Goal: Information Seeking & Learning: Check status

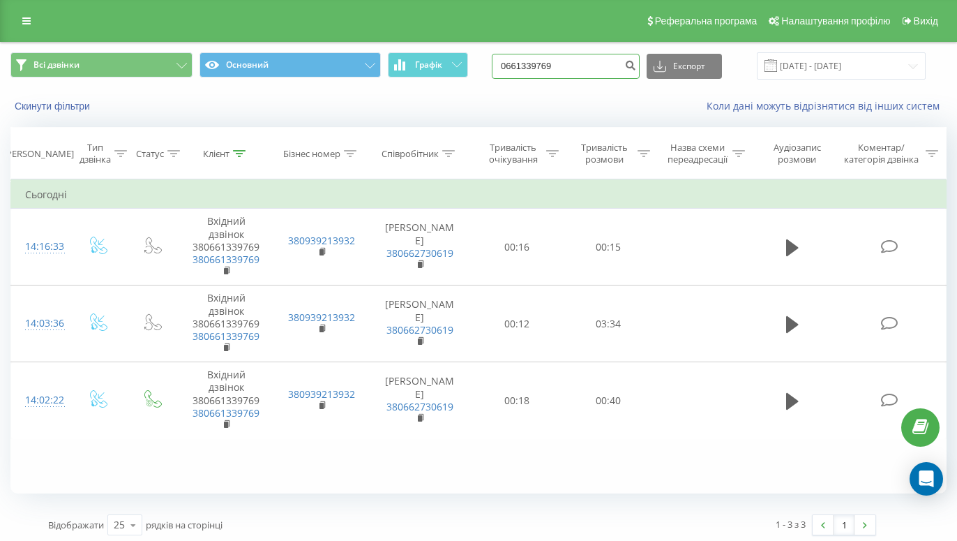
drag, startPoint x: 568, startPoint y: 64, endPoint x: 513, endPoint y: 69, distance: 55.3
click at [513, 69] on input "0661339769" at bounding box center [566, 66] width 148 height 25
paste input "0211745"
type input "0660211745"
click at [632, 64] on icon "submit" at bounding box center [630, 63] width 12 height 8
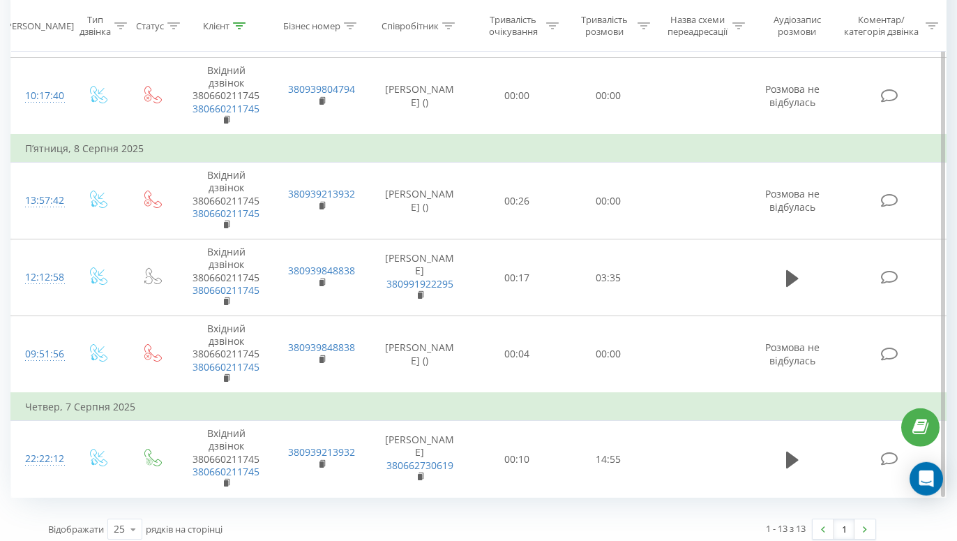
scroll to position [804, 0]
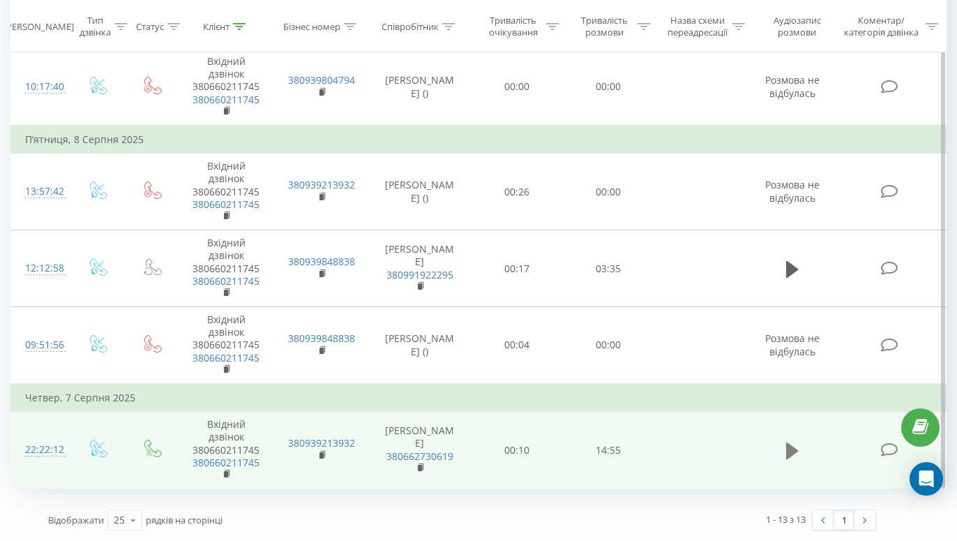
click at [788, 453] on icon at bounding box center [792, 450] width 13 height 17
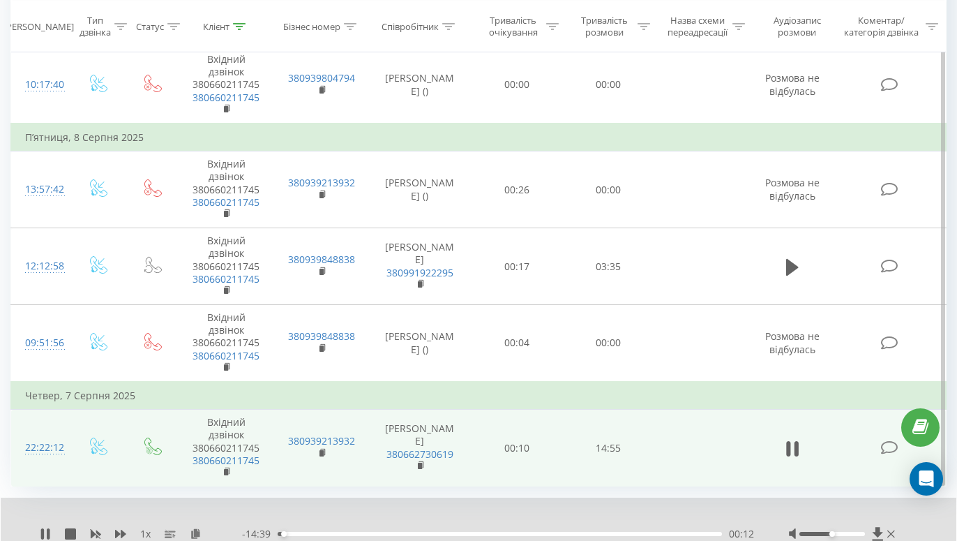
scroll to position [857, 0]
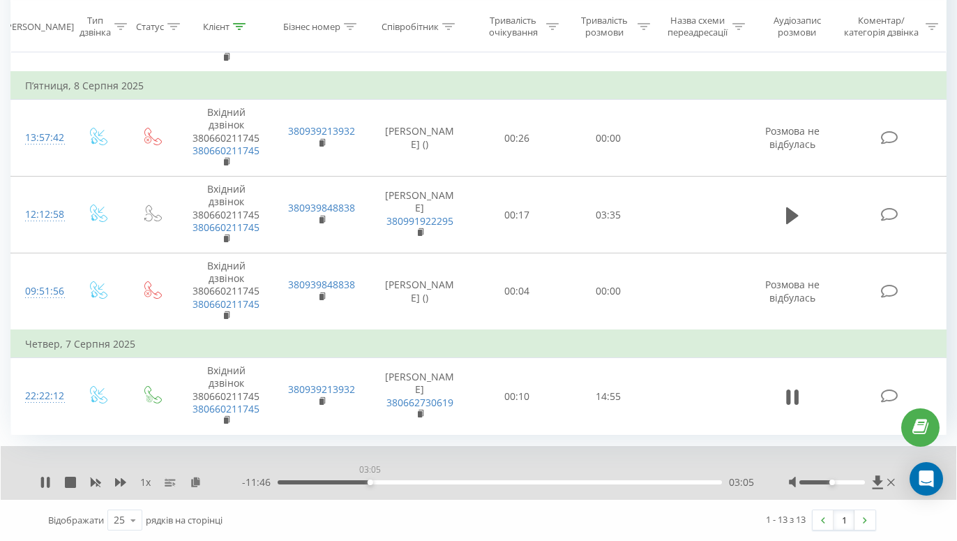
click at [370, 483] on div "03:05" at bounding box center [500, 482] width 444 height 4
click at [528, 481] on div "08:23" at bounding box center [500, 482] width 444 height 4
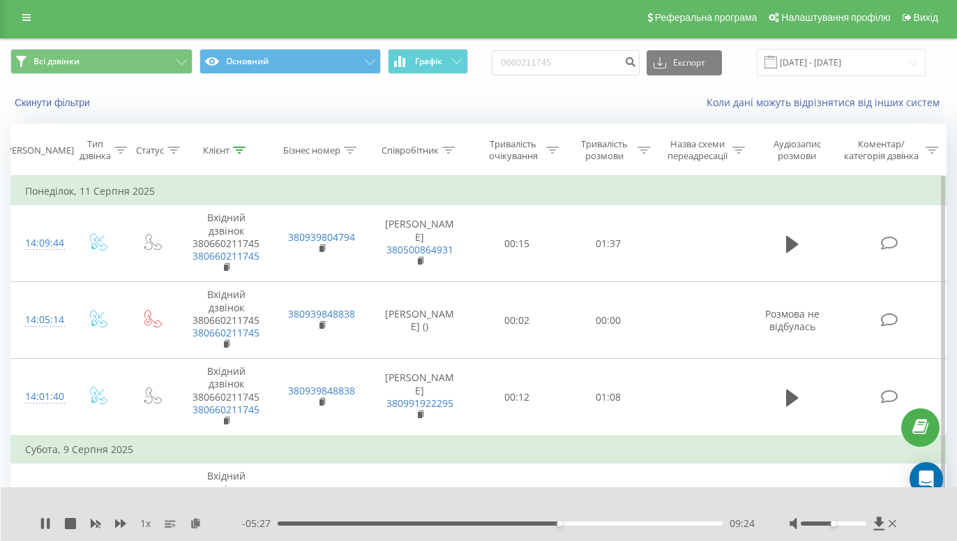
scroll to position [0, 0]
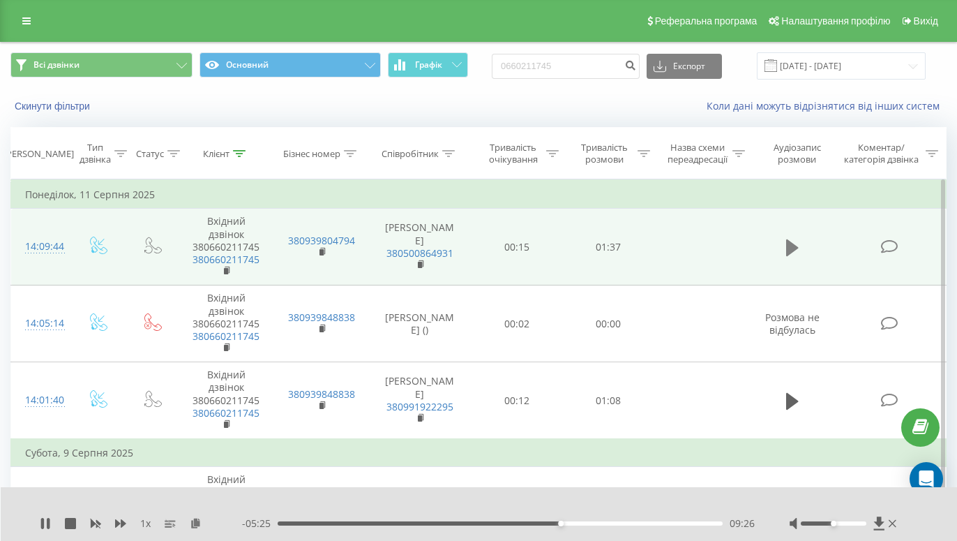
click at [786, 249] on icon at bounding box center [792, 247] width 13 height 17
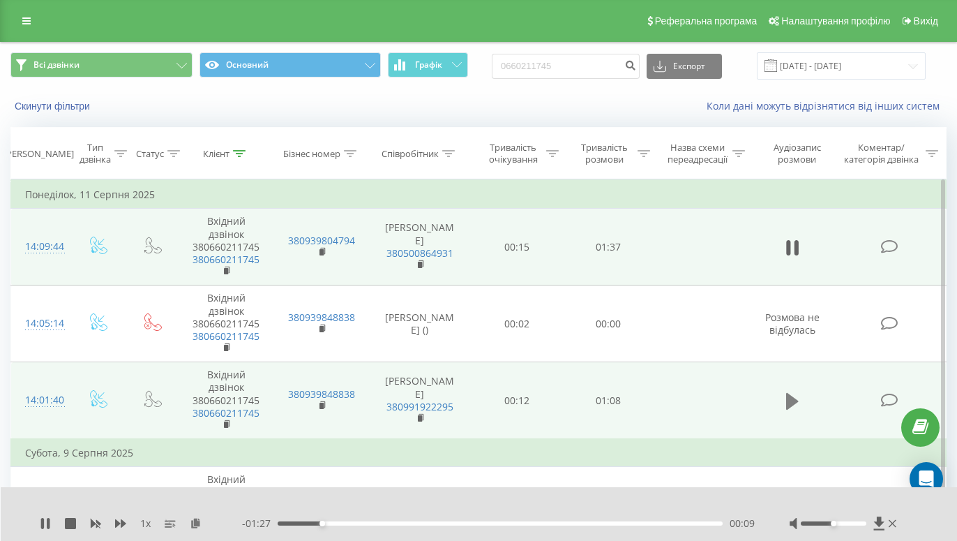
click at [789, 400] on icon at bounding box center [792, 400] width 13 height 17
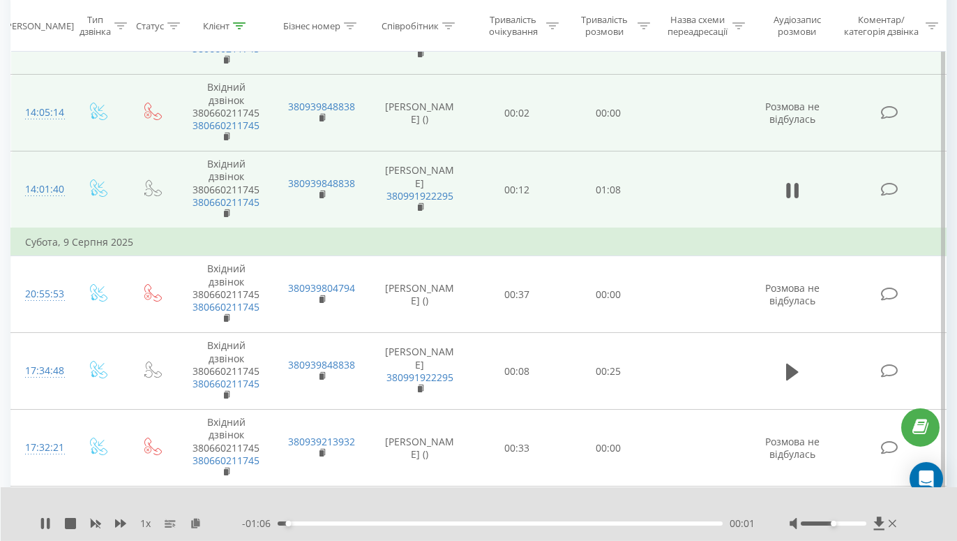
scroll to position [213, 0]
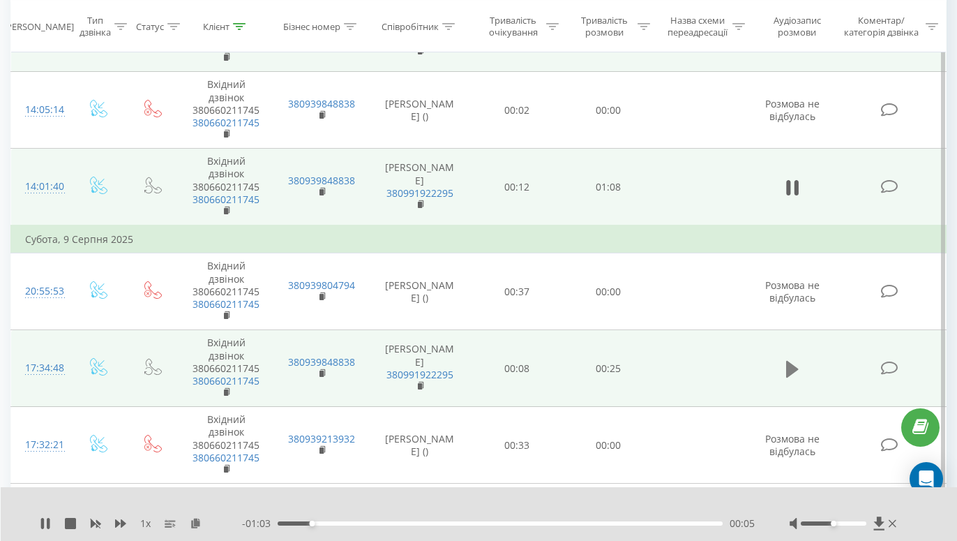
click at [793, 372] on icon at bounding box center [792, 369] width 13 height 17
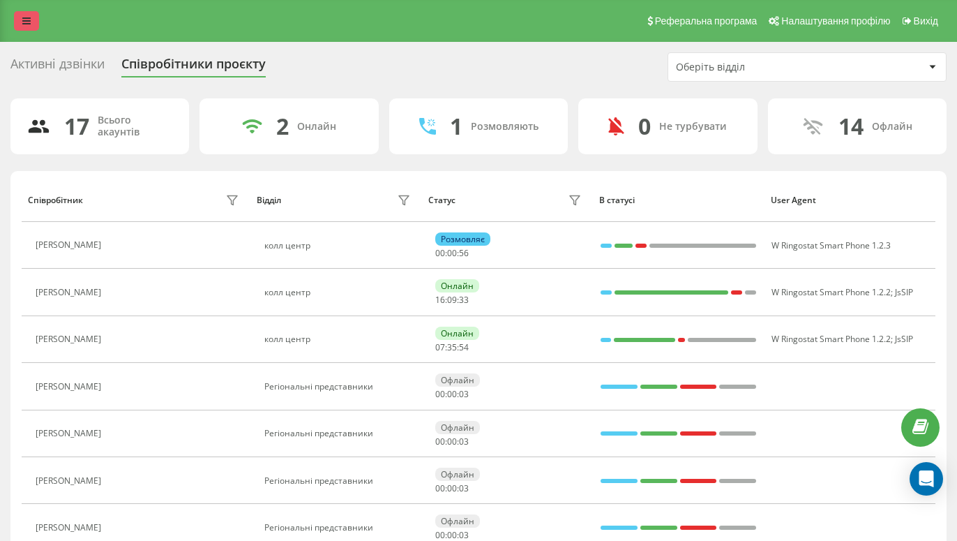
click at [30, 27] on link at bounding box center [26, 21] width 25 height 20
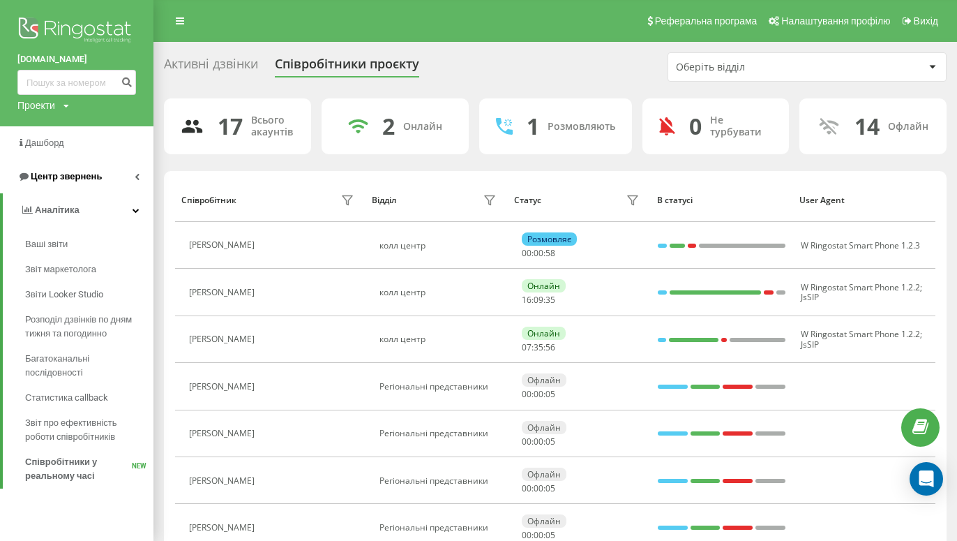
click at [61, 174] on span "Центр звернень" at bounding box center [66, 176] width 71 height 10
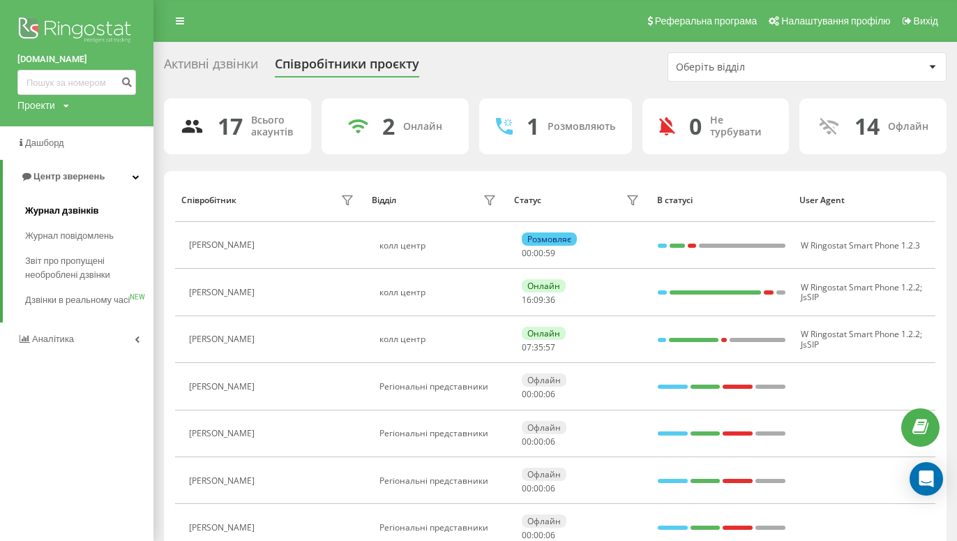
click at [61, 217] on span "Журнал дзвінків" at bounding box center [62, 211] width 74 height 14
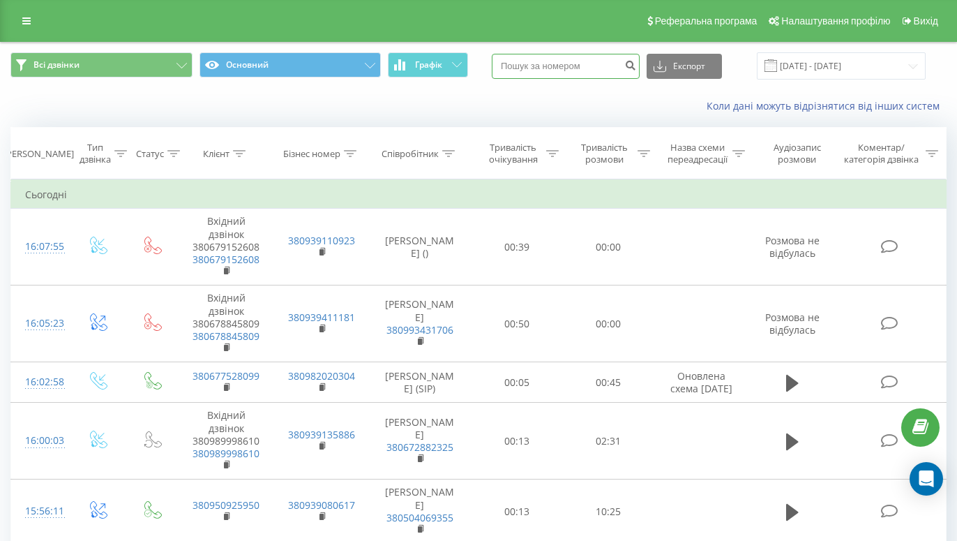
paste input "0509815645"
type input "0509815645"
click at [633, 66] on icon "submit" at bounding box center [630, 63] width 12 height 8
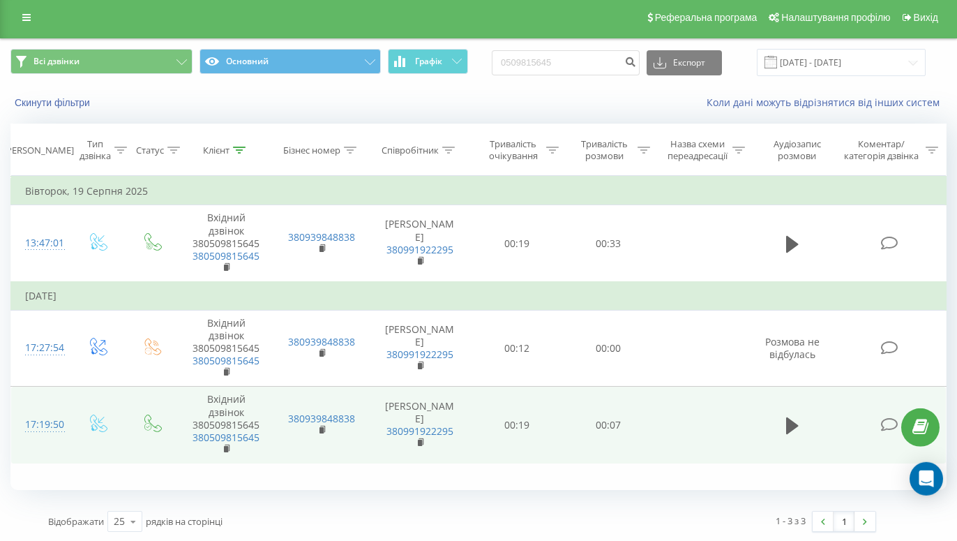
scroll to position [6, 0]
